Goal: Task Accomplishment & Management: Use online tool/utility

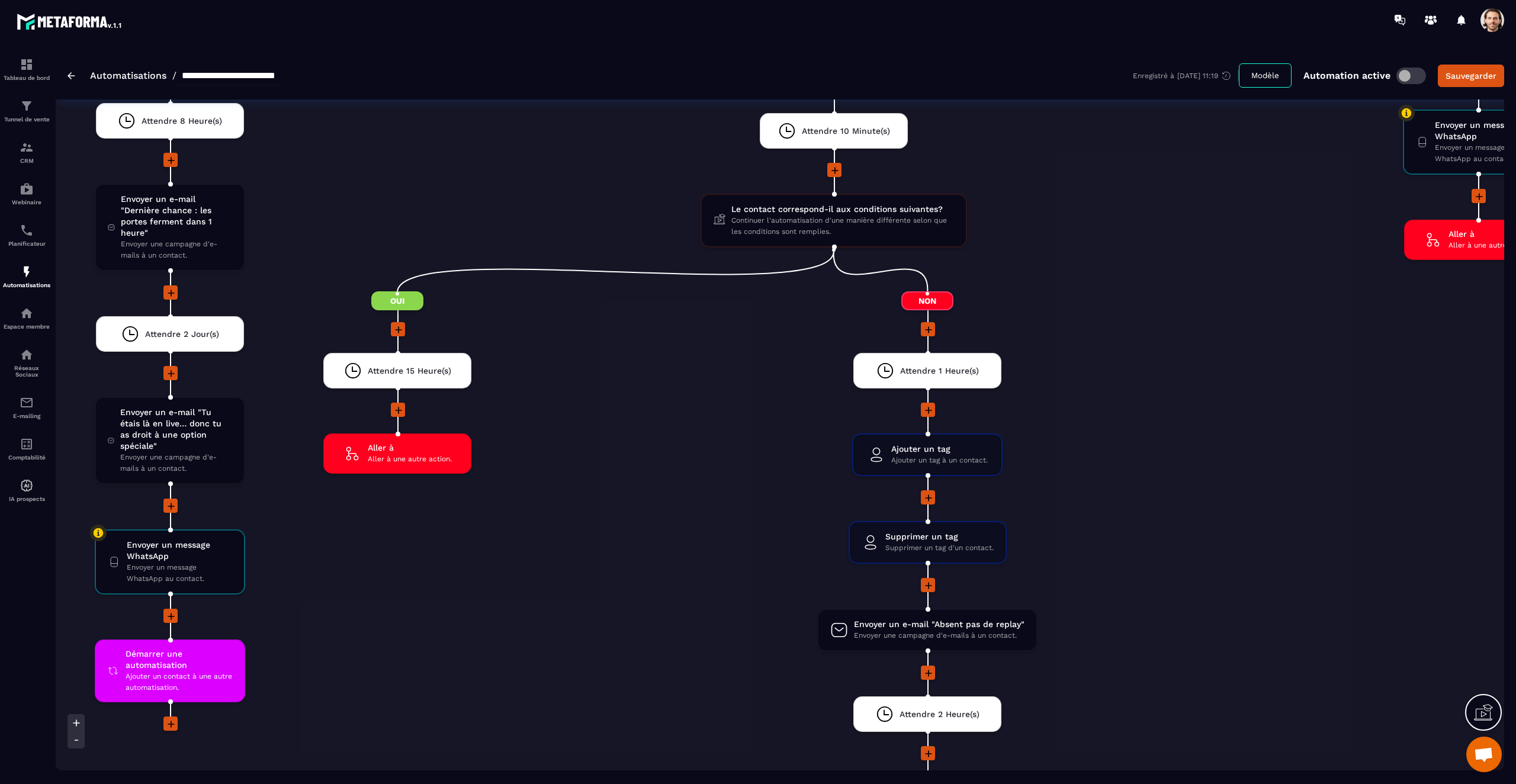
scroll to position [3415, 0]
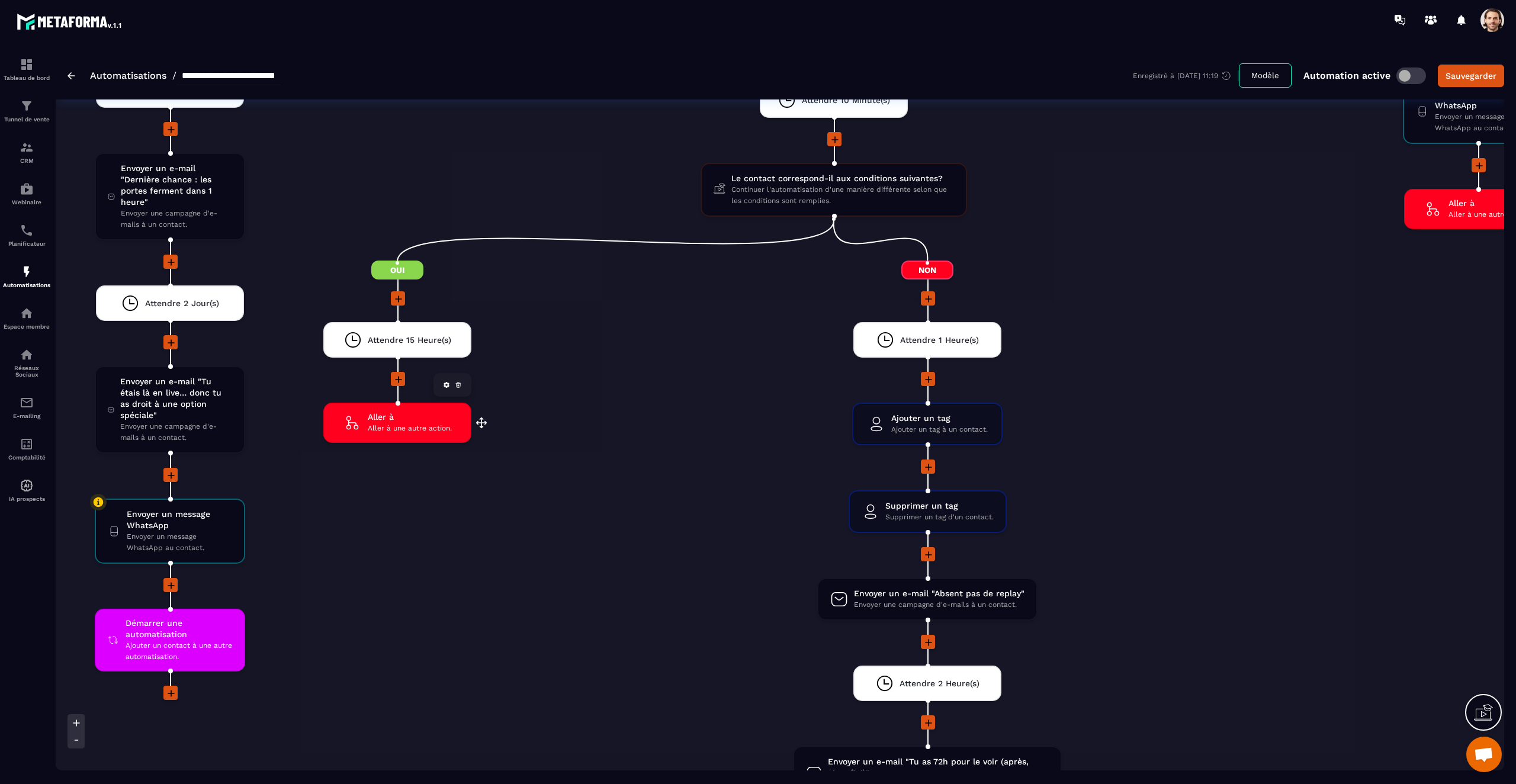
click at [413, 437] on div "Aller à Aller à une autre action. drag-arrow" at bounding box center [397, 422] width 148 height 40
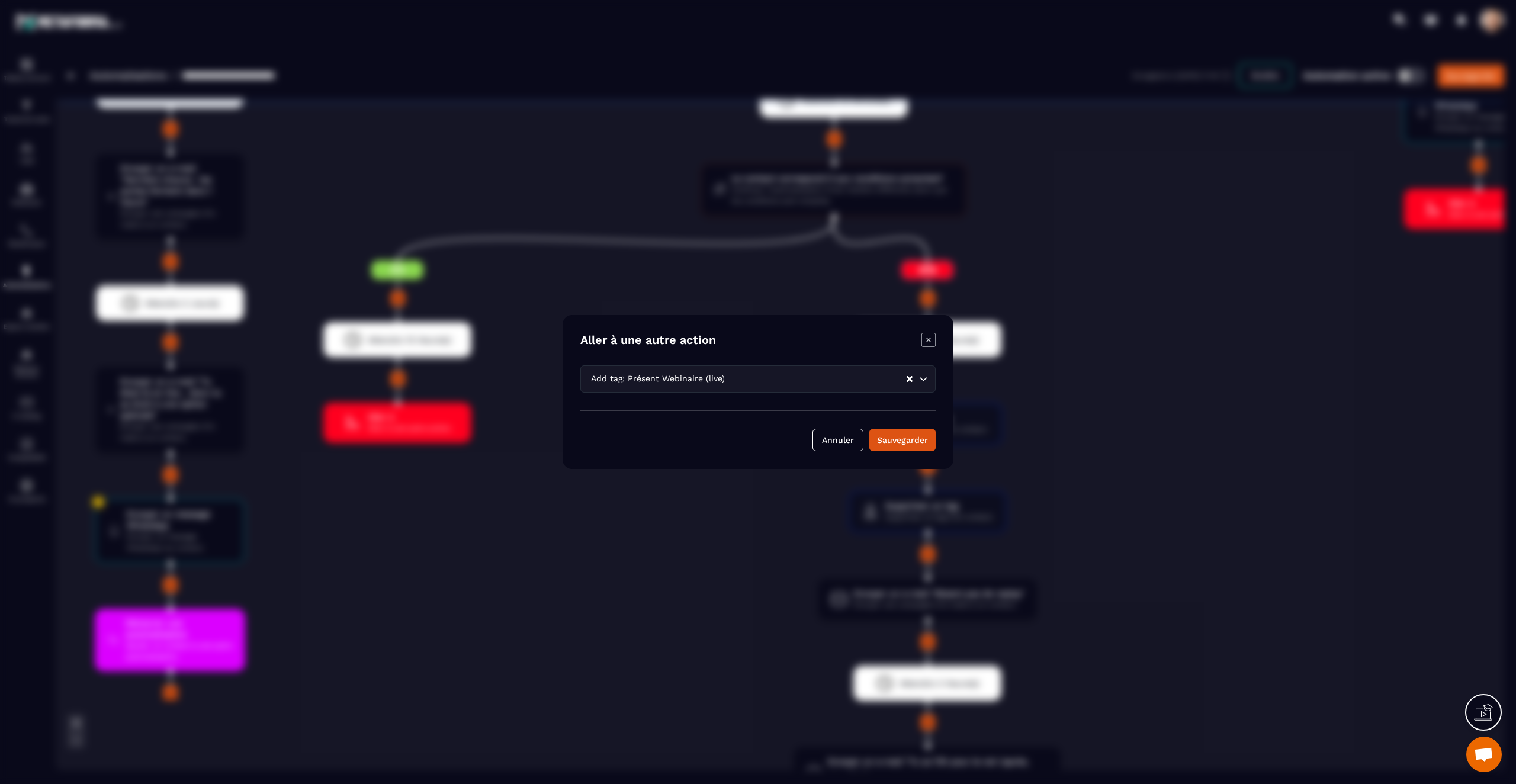
click at [498, 247] on div "Modal window" at bounding box center [758, 392] width 1516 height 784
click at [928, 343] on icon "Modal window" at bounding box center [928, 339] width 14 height 14
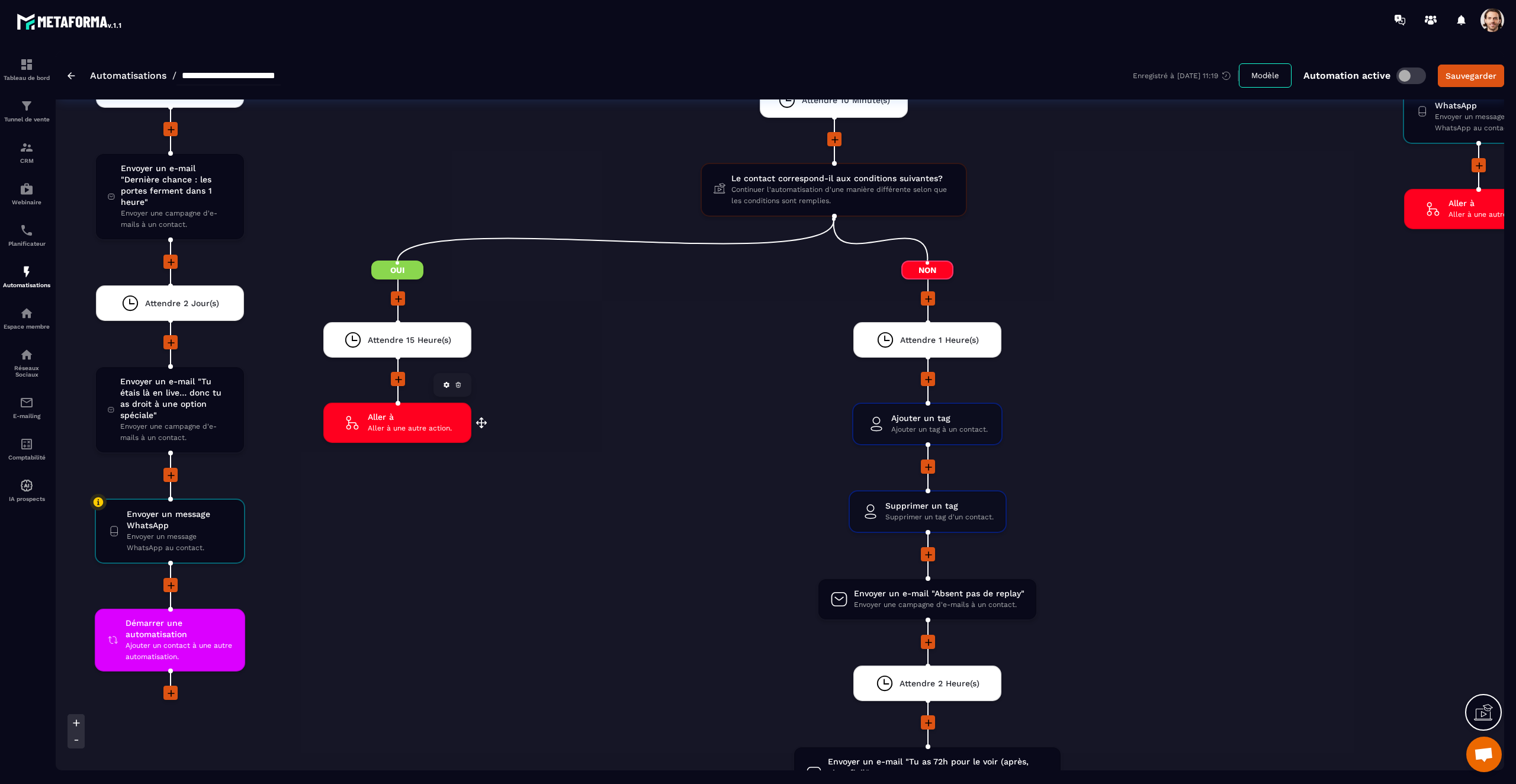
click at [416, 427] on span "Aller à une autre action." at bounding box center [410, 428] width 84 height 11
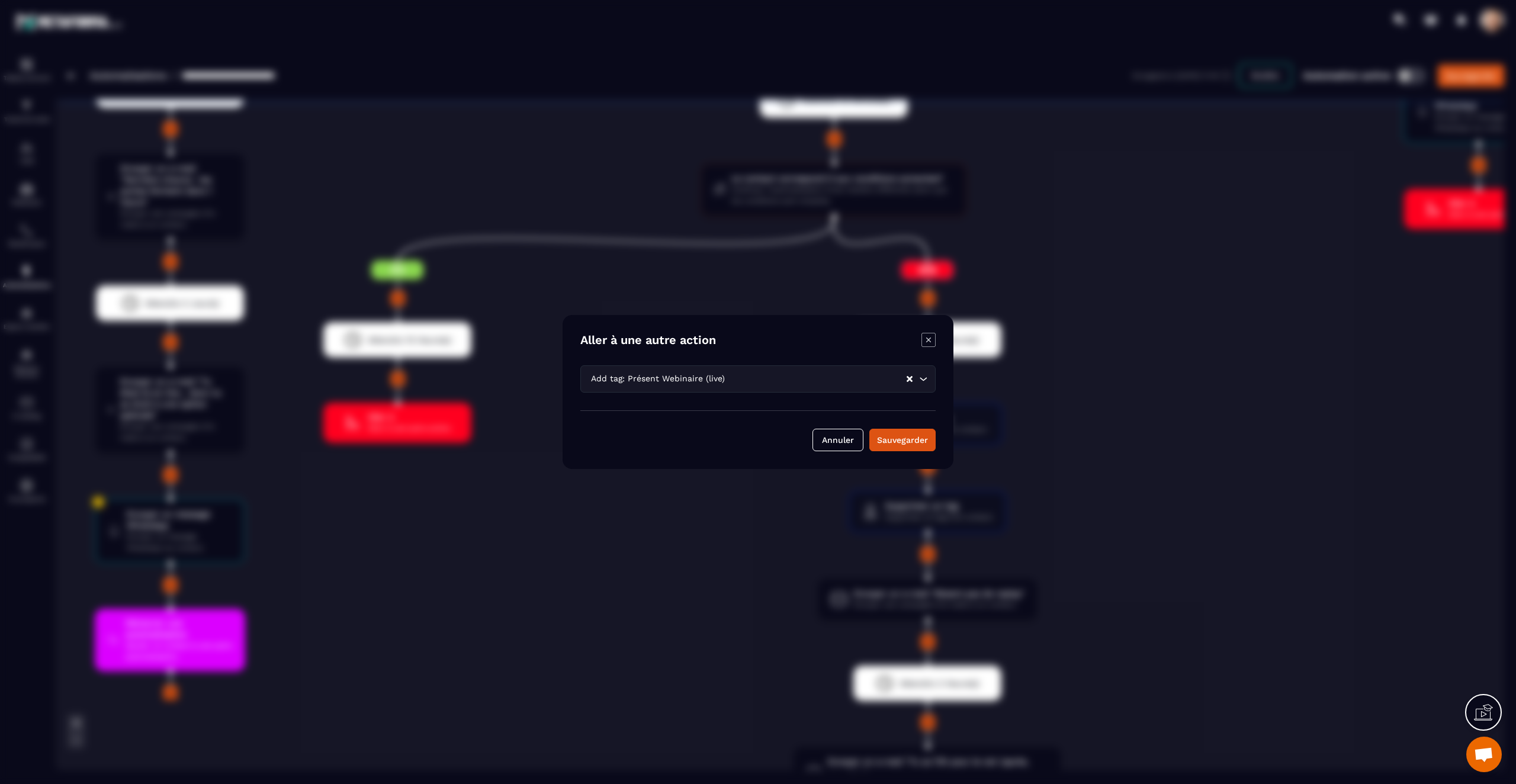
click at [929, 340] on icon "Modal window" at bounding box center [928, 339] width 14 height 14
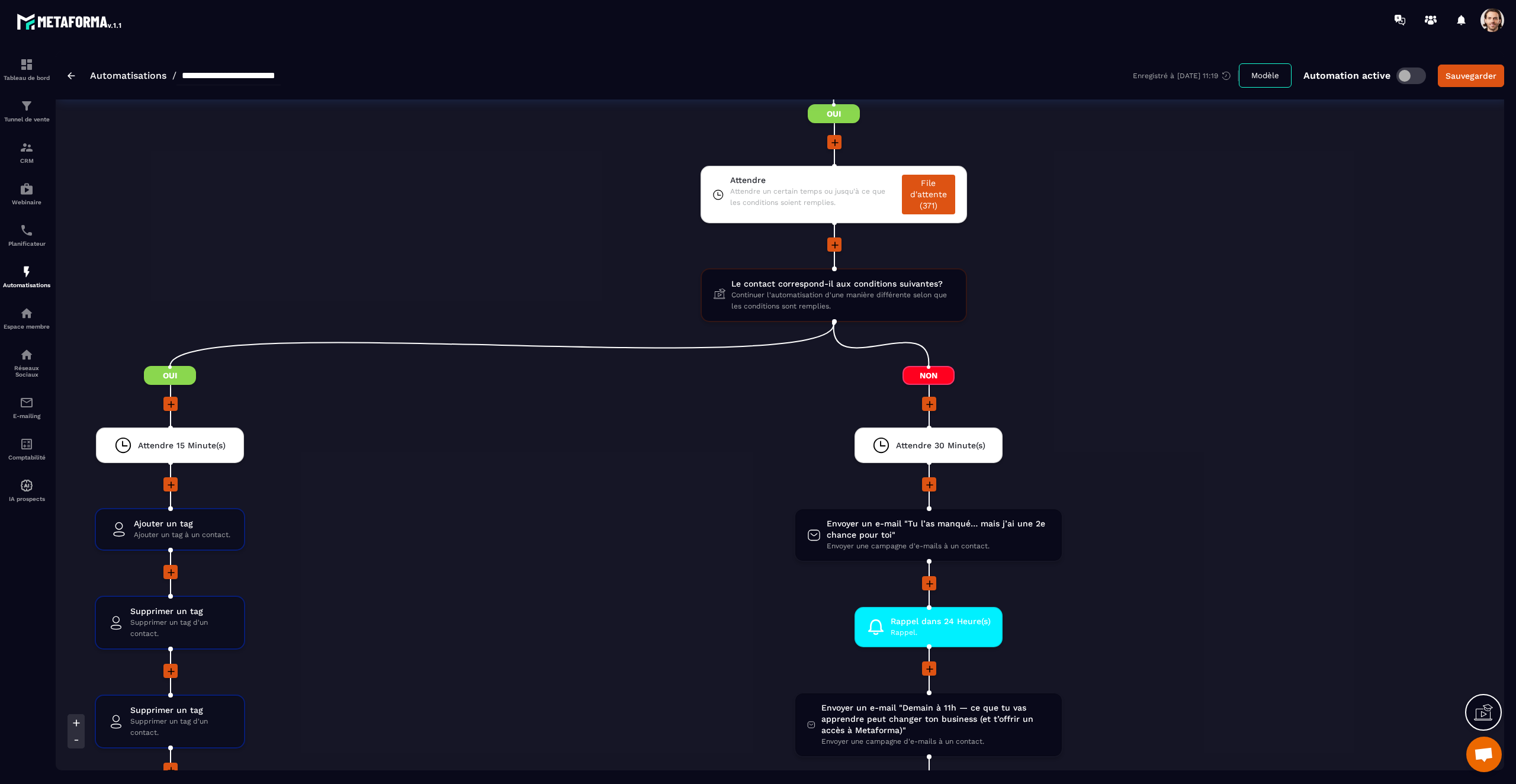
scroll to position [1639, 0]
click at [138, 528] on span "Ajouter un tag" at bounding box center [182, 524] width 97 height 11
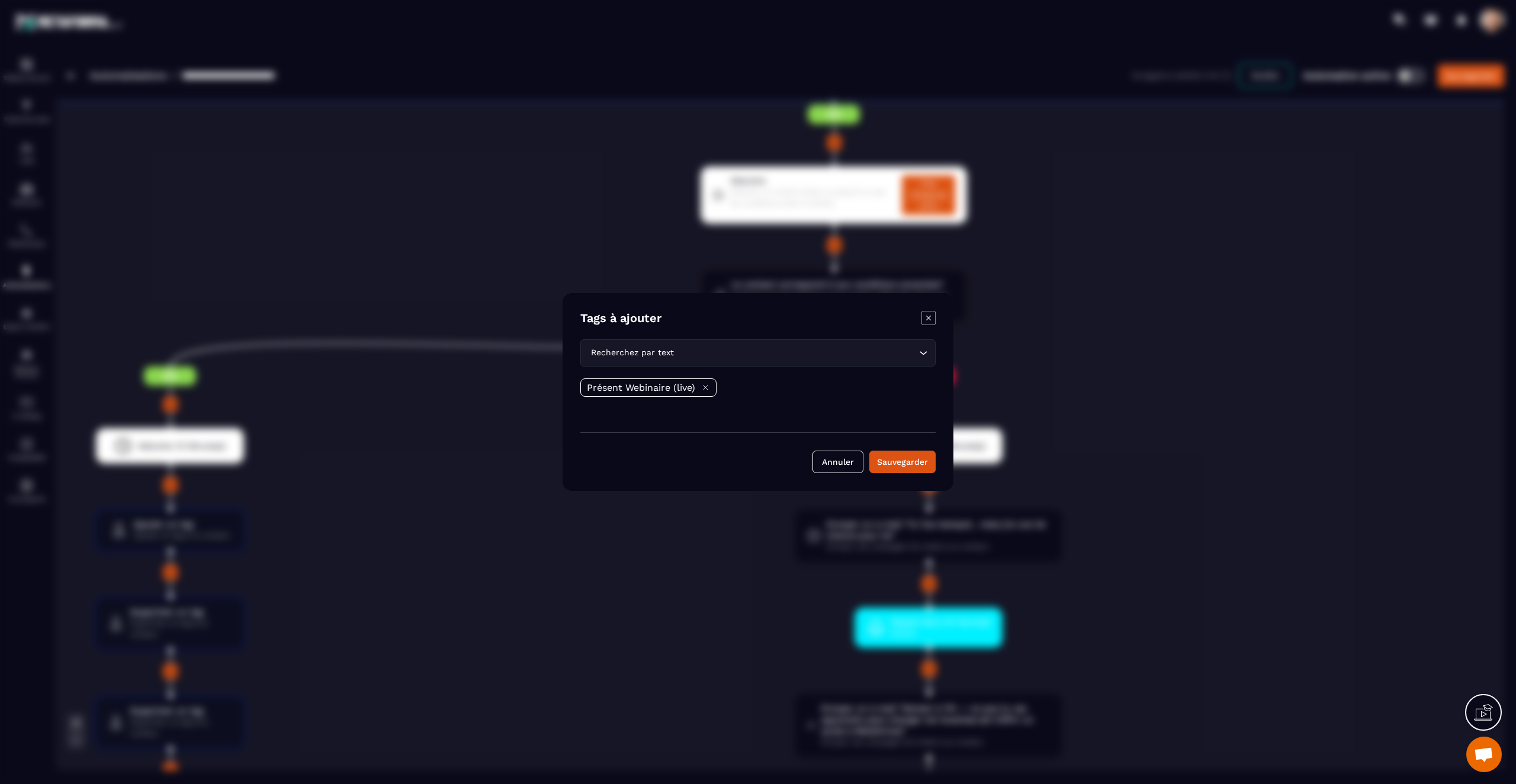
click at [462, 430] on div "Modal window" at bounding box center [758, 392] width 1516 height 784
click at [929, 319] on icon "Modal window" at bounding box center [929, 318] width 5 height 5
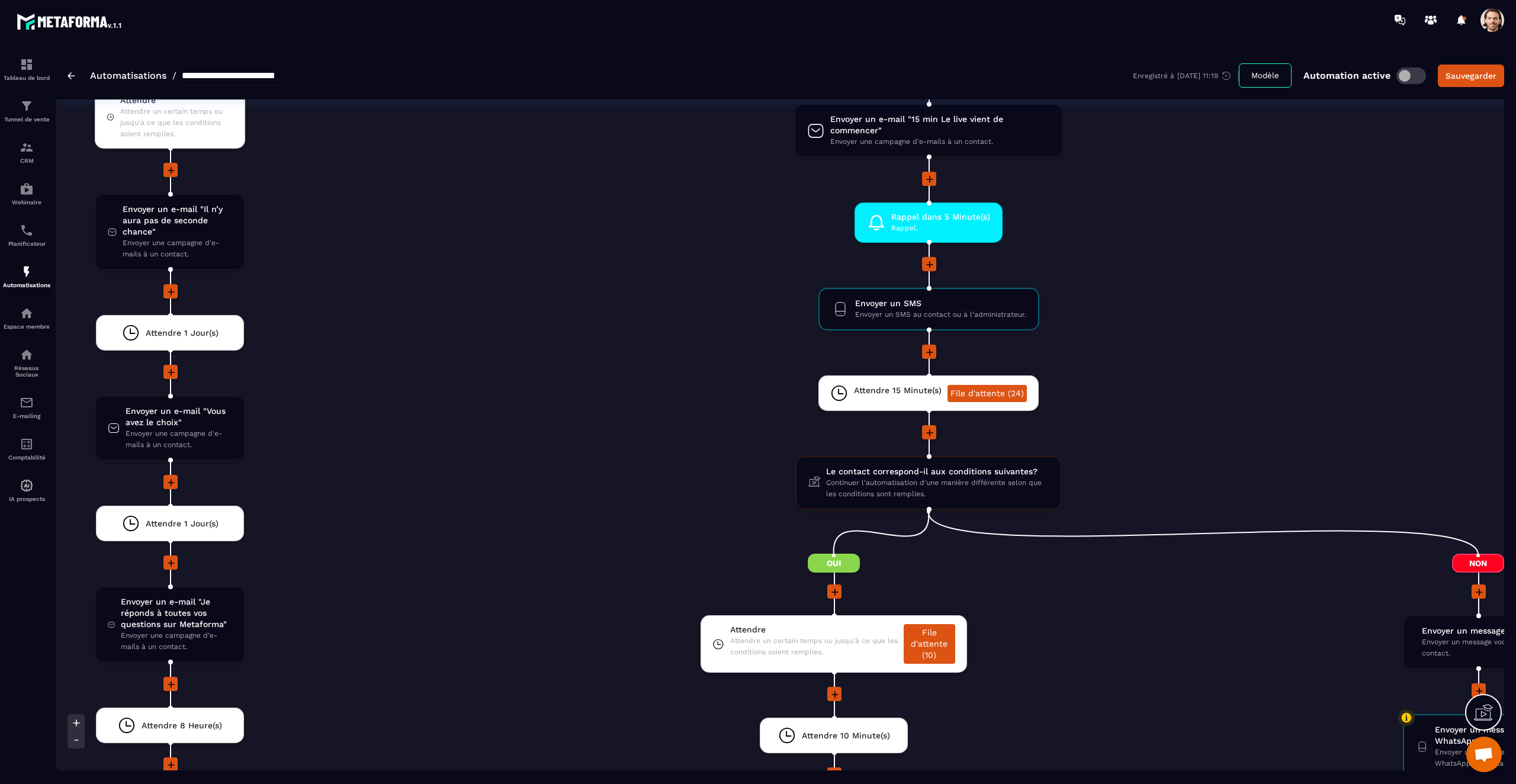
scroll to position [2758, 0]
